Goal: Task Accomplishment & Management: Manage account settings

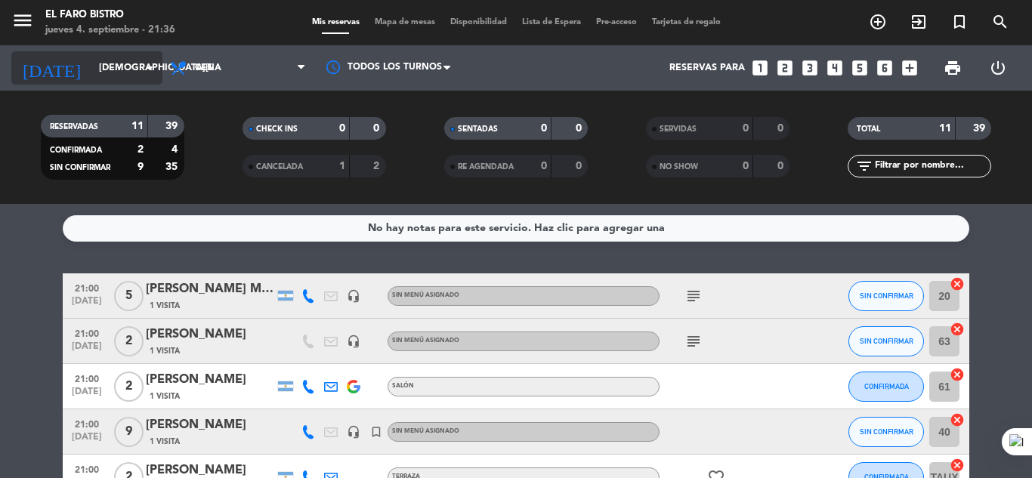
click at [91, 75] on input "[DEMOGRAPHIC_DATA][DATE]" at bounding box center [155, 68] width 128 height 26
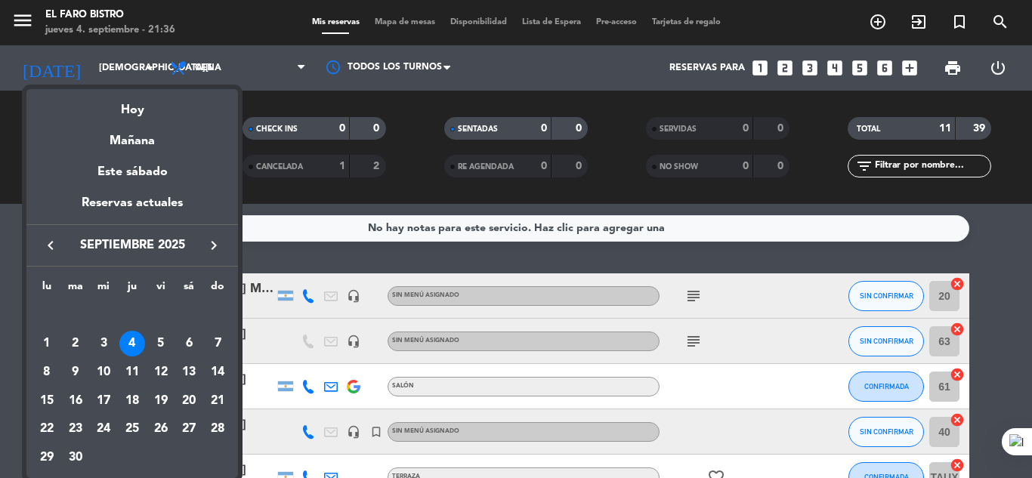
click at [42, 31] on div at bounding box center [516, 239] width 1032 height 478
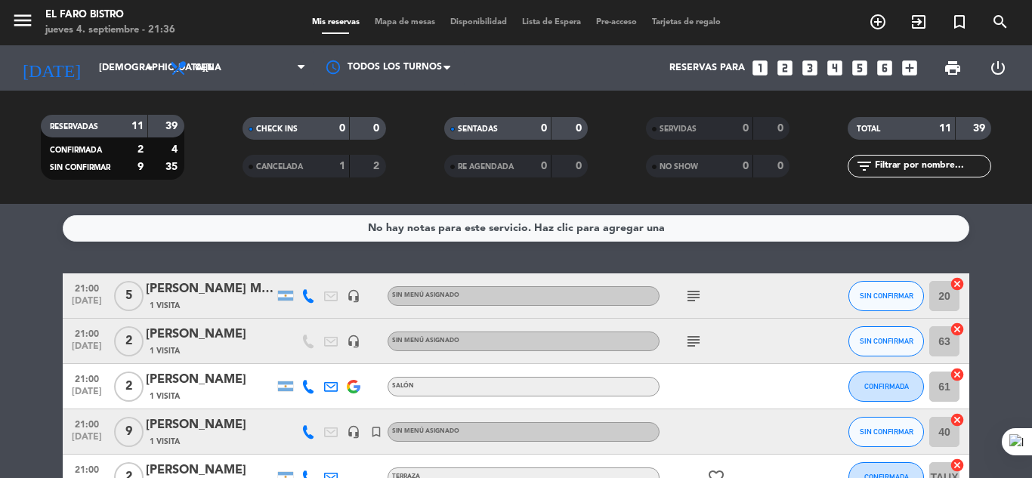
click at [9, 17] on div "menu El Faro Bistro [DATE] 4. septiembre - 21:36" at bounding box center [129, 23] width 258 height 36
click at [9, 15] on div "menu El Faro Bistro [DATE] 4. septiembre - 21:36" at bounding box center [129, 23] width 258 height 36
click at [16, 15] on icon "menu" at bounding box center [22, 20] width 23 height 23
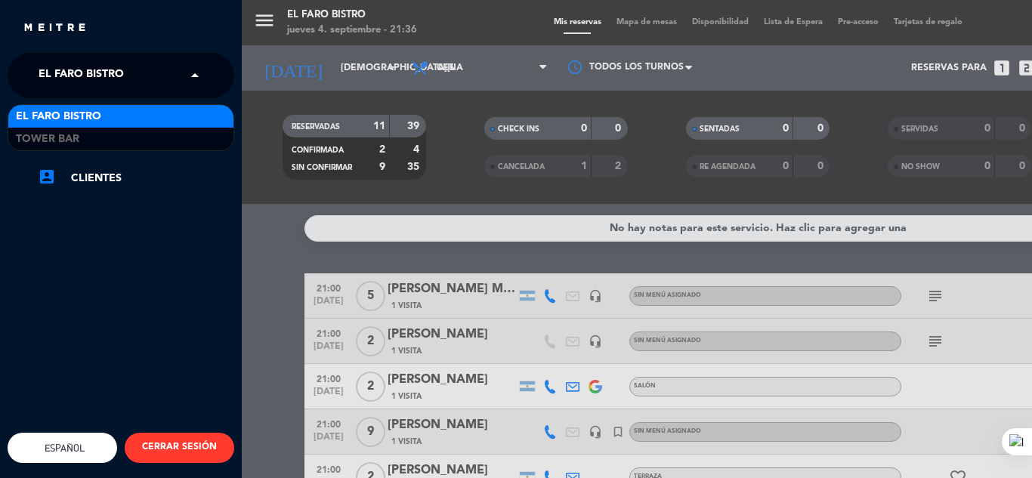
click at [143, 85] on div "× El Faro Bistro" at bounding box center [90, 76] width 114 height 32
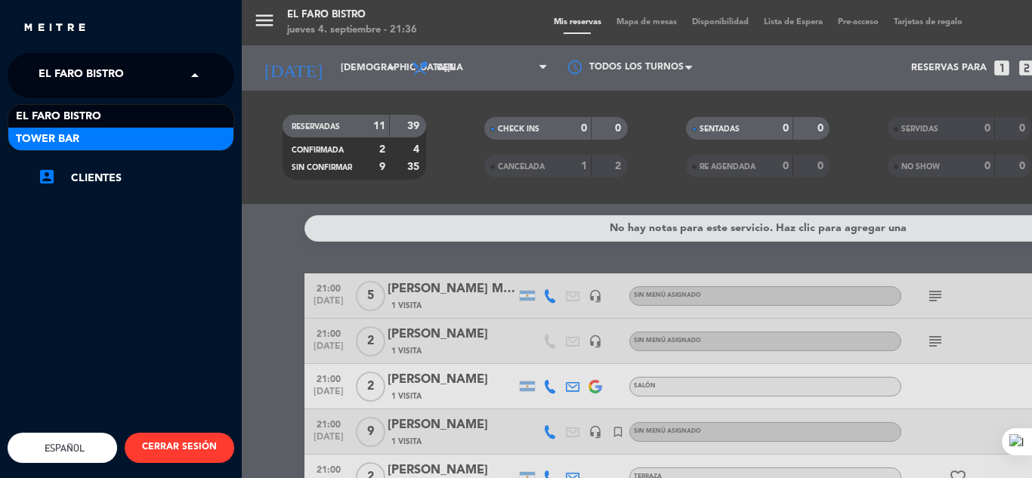
click at [153, 132] on div "Tower Bar" at bounding box center [120, 139] width 225 height 23
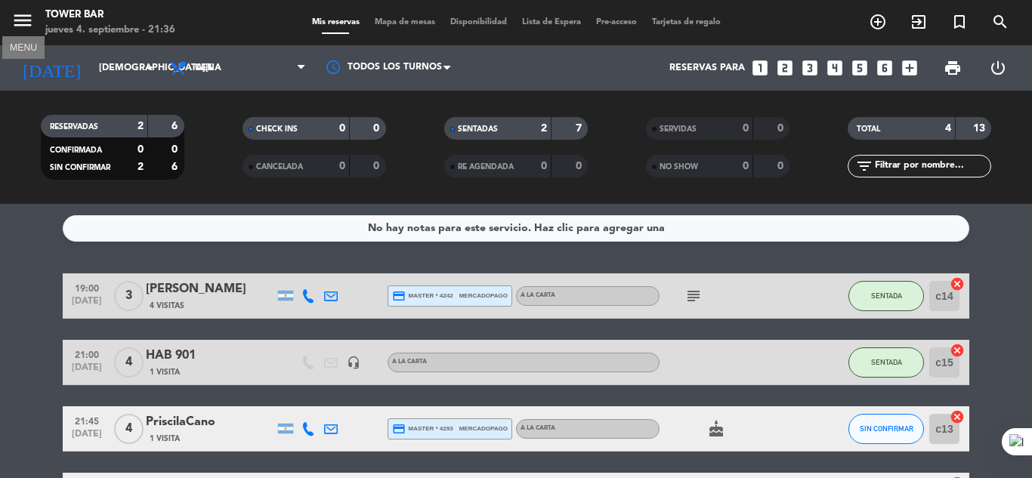
click at [23, 11] on icon "menu" at bounding box center [22, 20] width 23 height 23
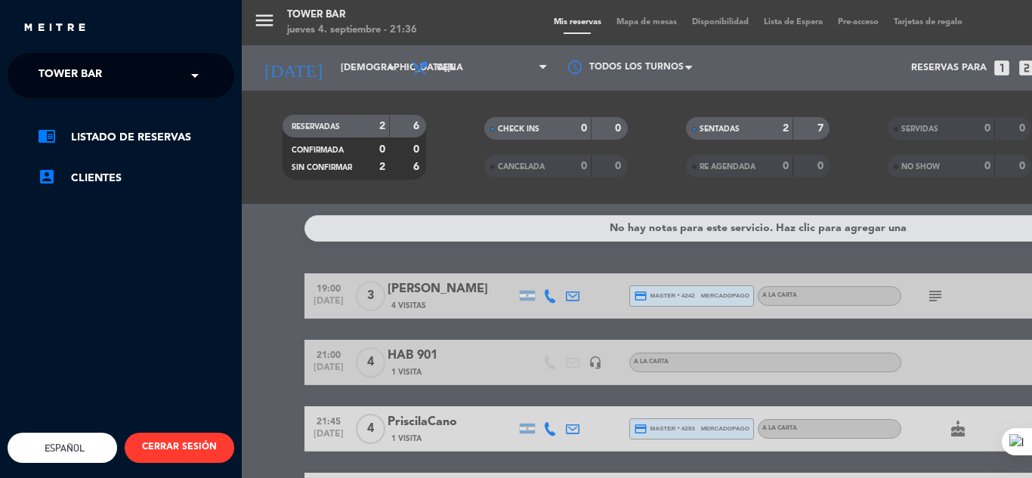
click at [132, 98] on div "chrome_reader_mode Listado de Reservas account_box Clientes" at bounding box center [120, 165] width 249 height 135
click at [131, 80] on input "text" at bounding box center [122, 76] width 184 height 33
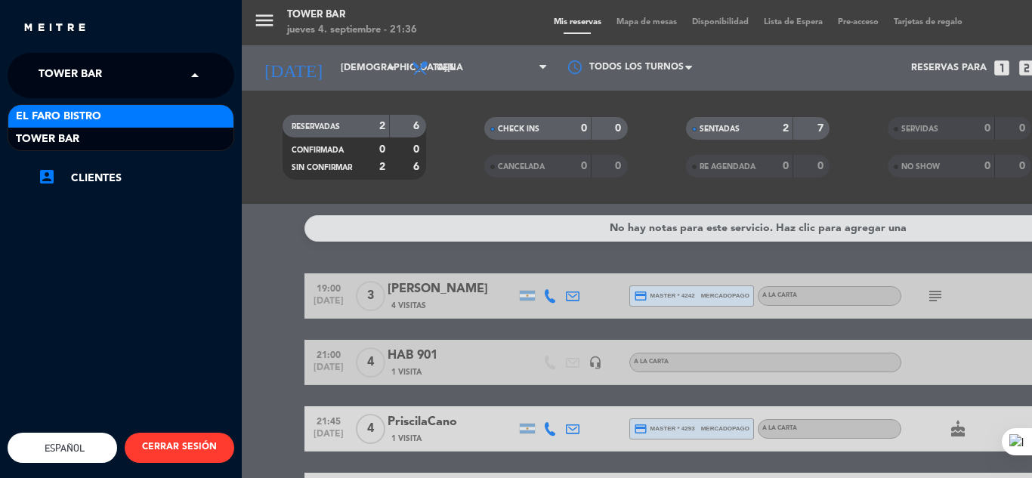
click at [129, 114] on div "El Faro Bistro" at bounding box center [120, 116] width 225 height 23
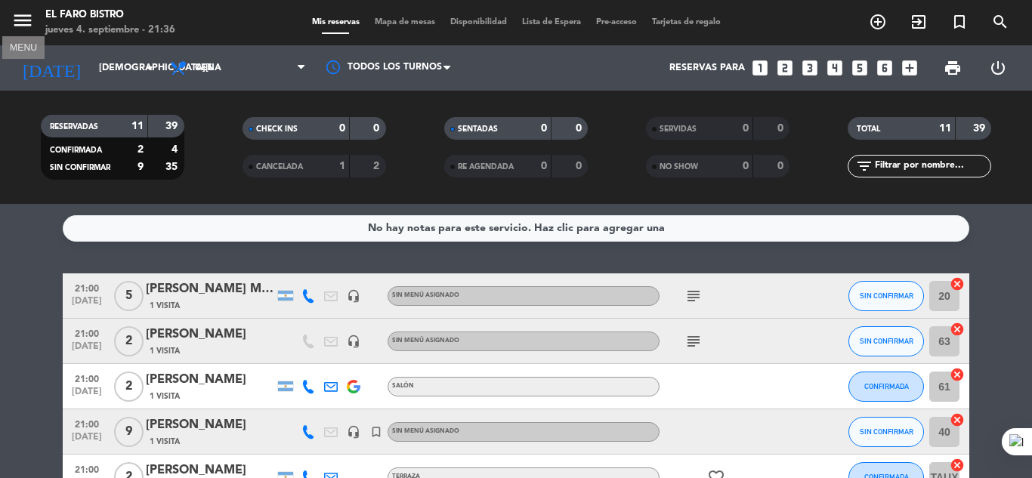
click at [24, 27] on icon "menu" at bounding box center [22, 20] width 23 height 23
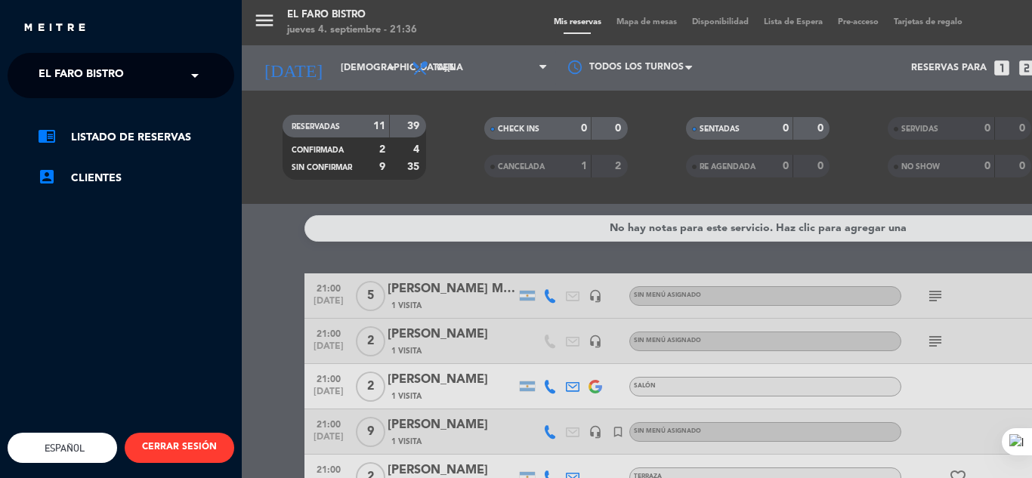
click at [188, 69] on span at bounding box center [199, 76] width 26 height 32
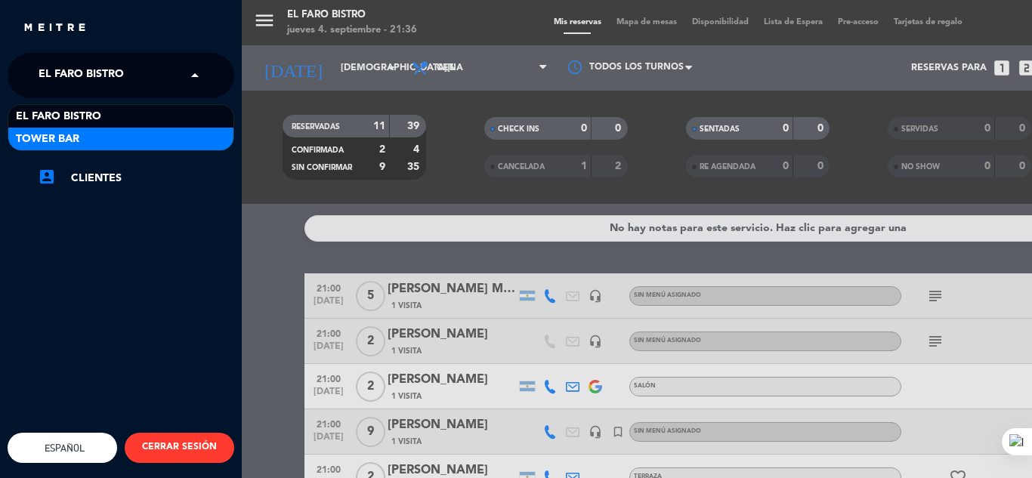
click at [168, 141] on div "Tower Bar" at bounding box center [120, 139] width 225 height 23
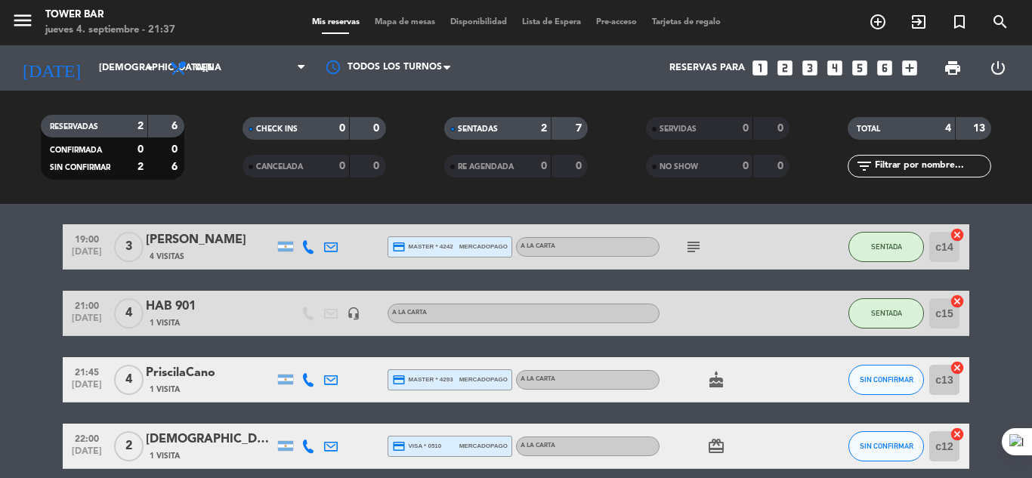
scroll to position [76, 0]
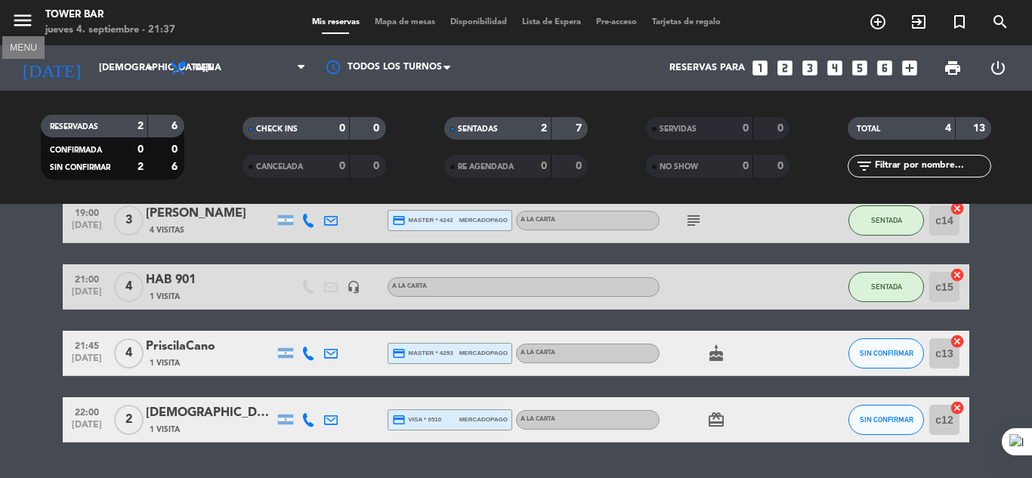
click at [25, 16] on icon "menu" at bounding box center [22, 20] width 23 height 23
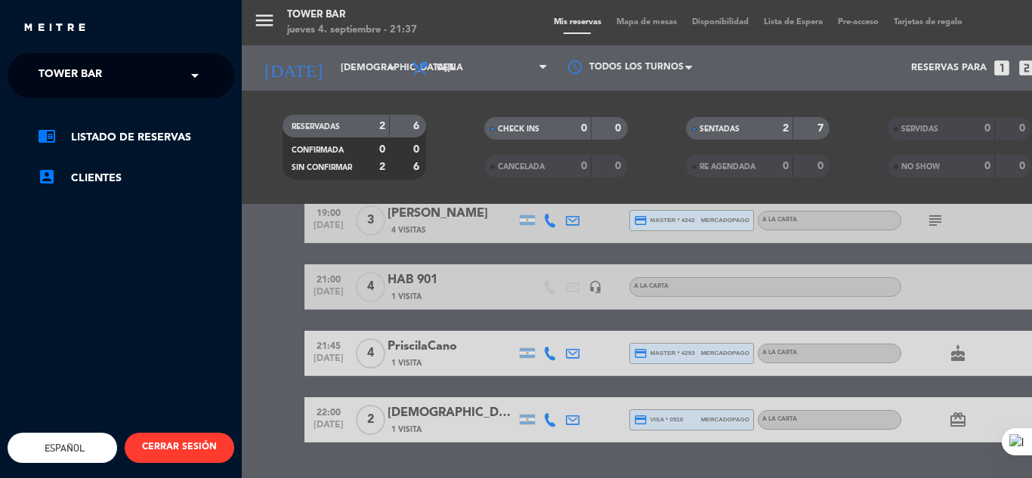
click at [188, 72] on span at bounding box center [199, 76] width 26 height 32
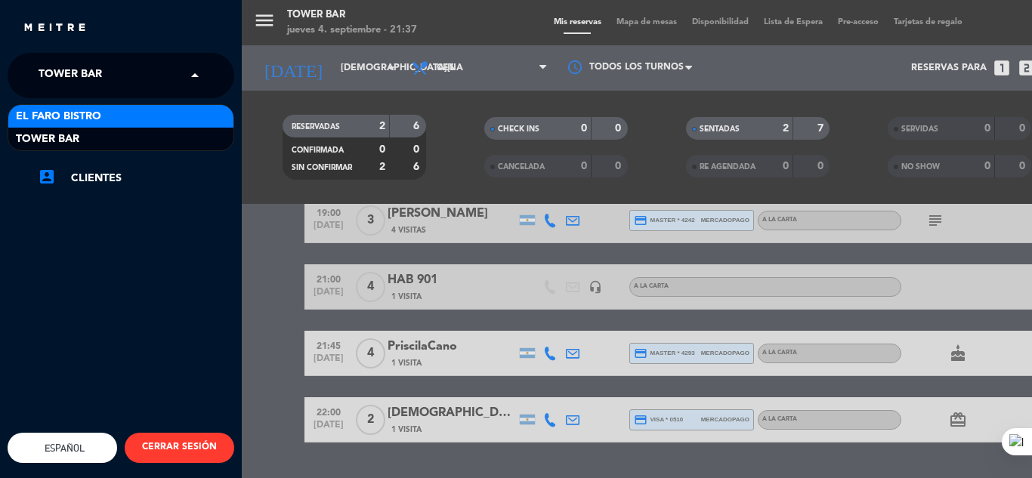
click at [178, 111] on div "El Faro Bistro" at bounding box center [120, 116] width 225 height 23
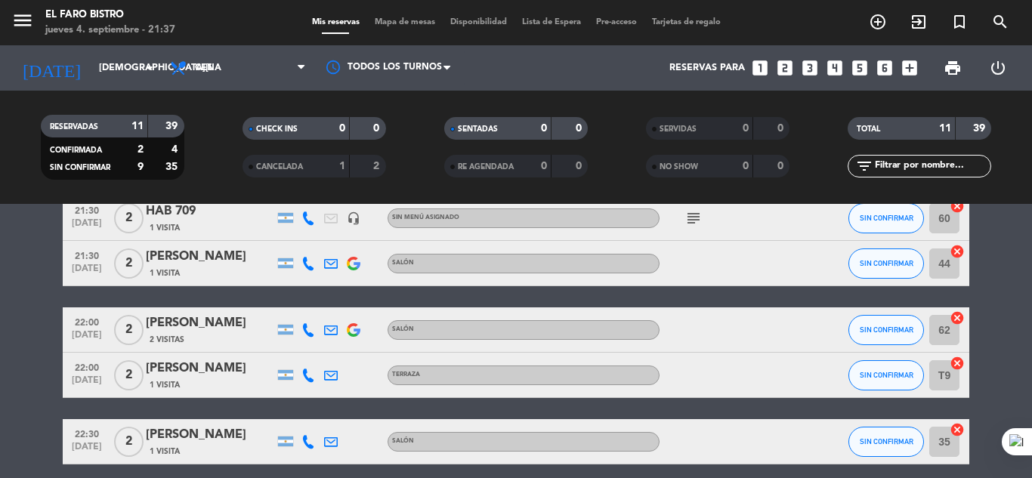
scroll to position [433, 0]
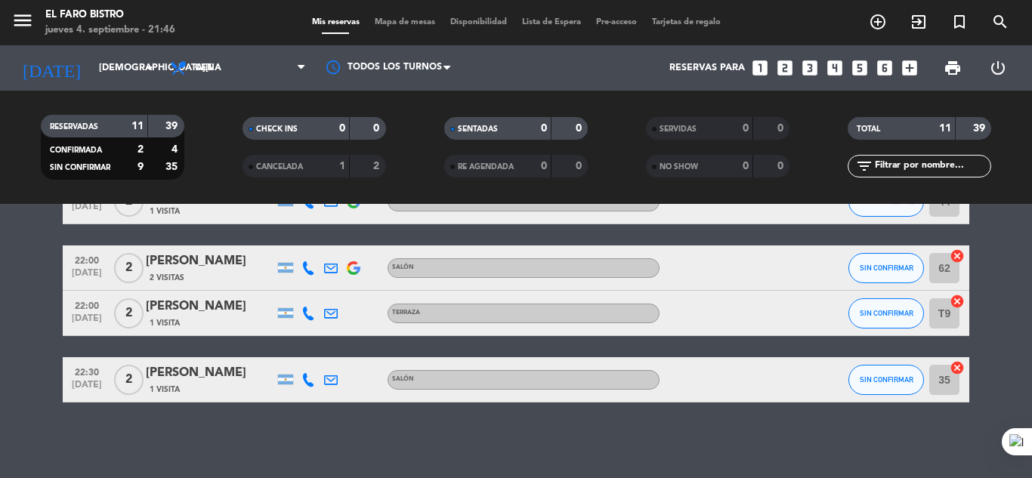
drag, startPoint x: 422, startPoint y: 514, endPoint x: 480, endPoint y: 514, distance: 58.2
click at [480, 478] on html "close × El Faro Bistro × chrome_reader_mode Listado de Reservas account_box Cli…" at bounding box center [516, 239] width 1032 height 478
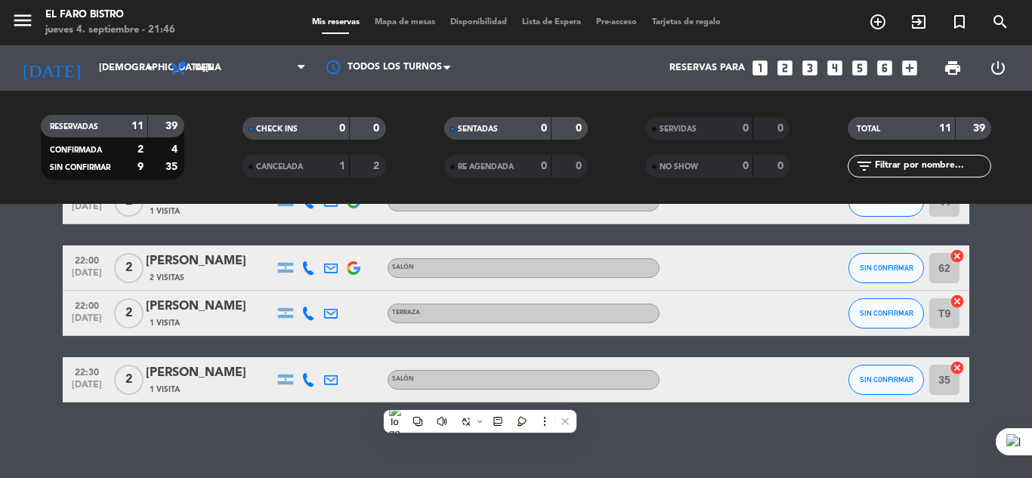
click at [756, 446] on div "No hay notas para este servicio. Haz clic para agregar una 21:00 [DATE] 5 [PERS…" at bounding box center [516, 341] width 1032 height 274
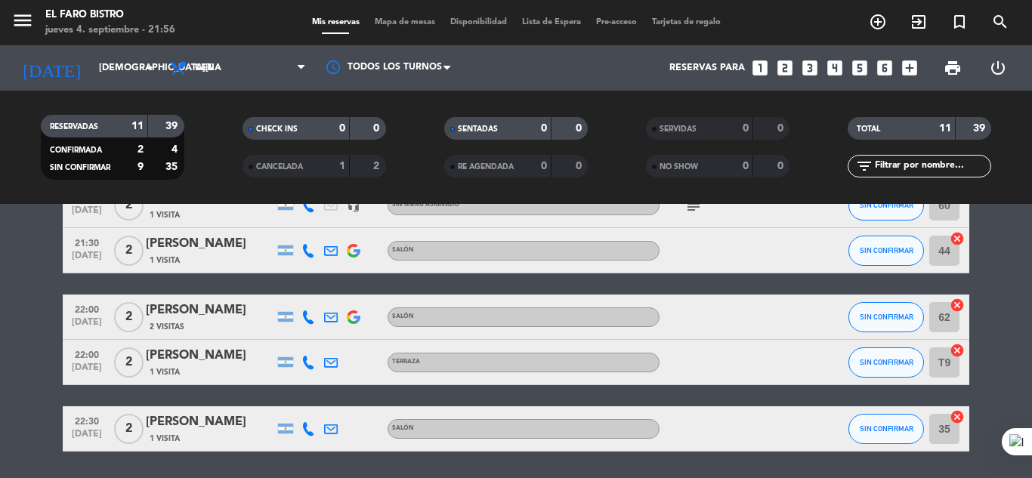
scroll to position [358, 0]
